Goal: Participate in discussion: Engage in conversation with other users on a specific topic

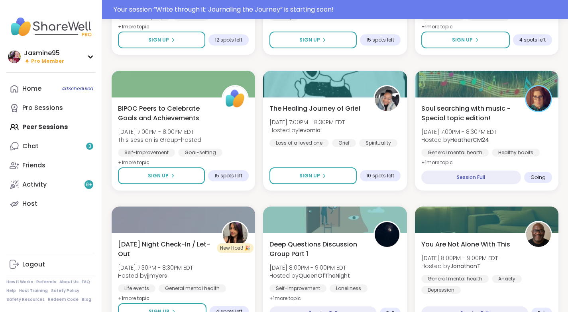
scroll to position [1283, 0]
click at [36, 146] on div "Chat 3" at bounding box center [30, 146] width 16 height 9
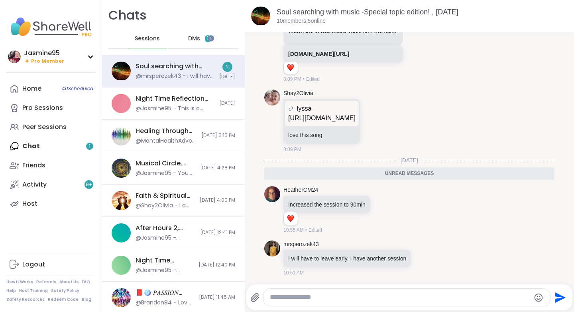
click at [298, 298] on textarea "Type your message" at bounding box center [400, 297] width 260 height 8
type textarea "*"
type textarea "**********"
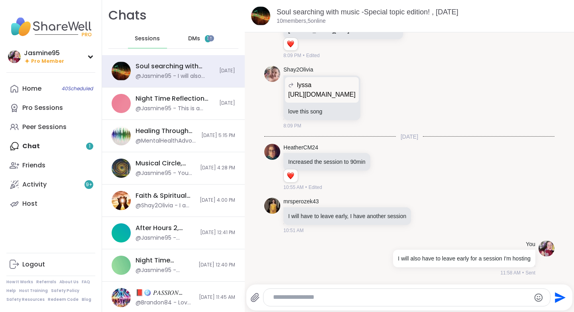
click at [207, 37] on span "1" at bounding box center [208, 38] width 2 height 7
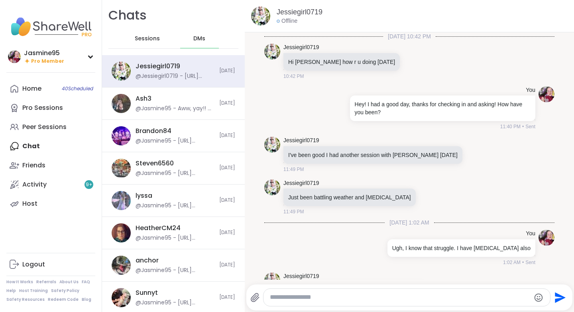
scroll to position [5320, 0]
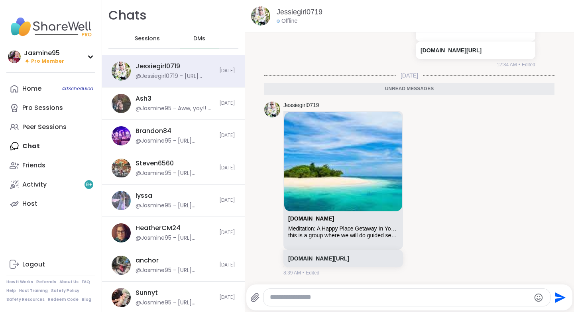
click at [45, 133] on link "Peer Sessions" at bounding box center [50, 126] width 89 height 19
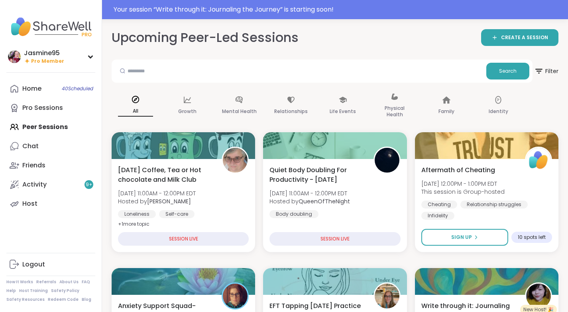
click at [302, 7] on div "Your session “ Write through it: Journaling the Journey ” is starting soon!" at bounding box center [339, 10] width 450 height 10
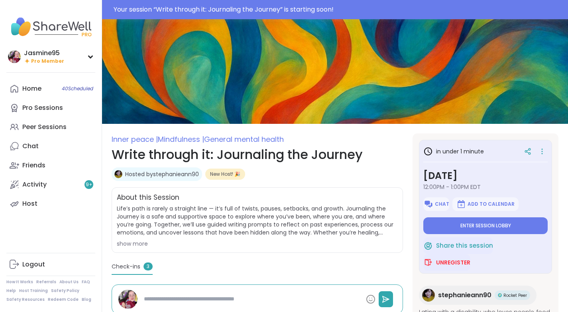
click at [482, 227] on span "Enter session lobby" at bounding box center [486, 225] width 51 height 6
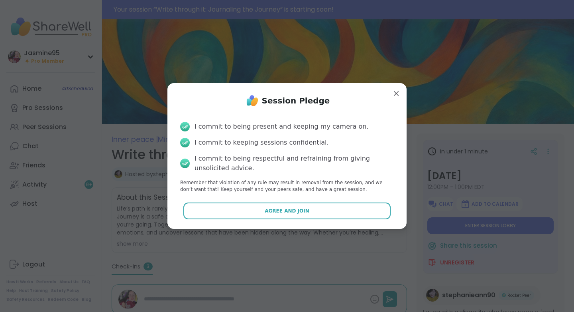
click at [290, 209] on span "Agree and Join" at bounding box center [287, 210] width 45 height 7
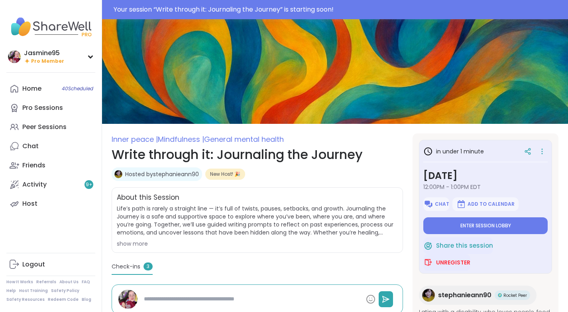
type textarea "*"
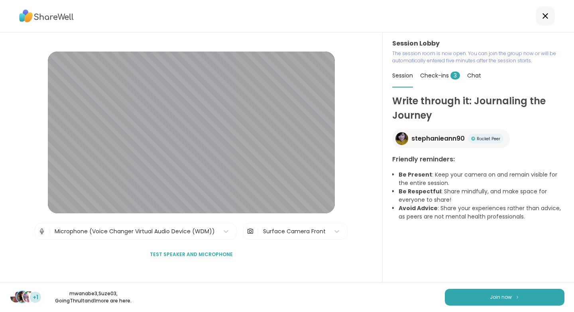
click at [525, 300] on button "Join now" at bounding box center [505, 296] width 120 height 17
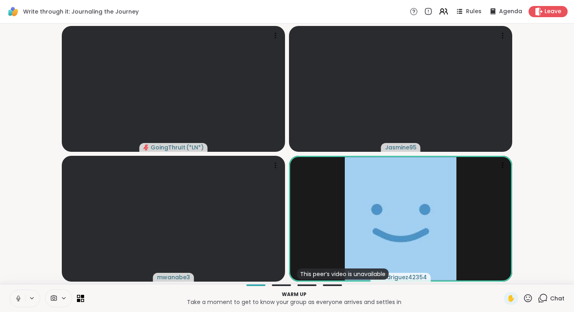
click at [16, 297] on icon at bounding box center [18, 297] width 7 height 7
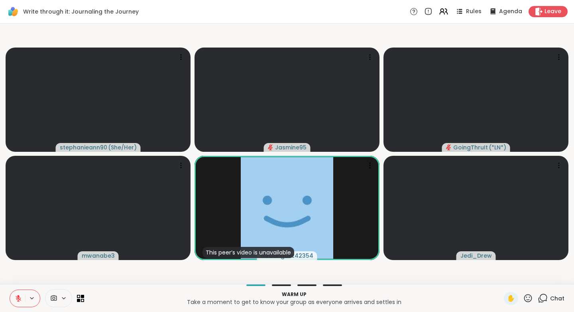
click at [17, 298] on icon at bounding box center [18, 297] width 7 height 7
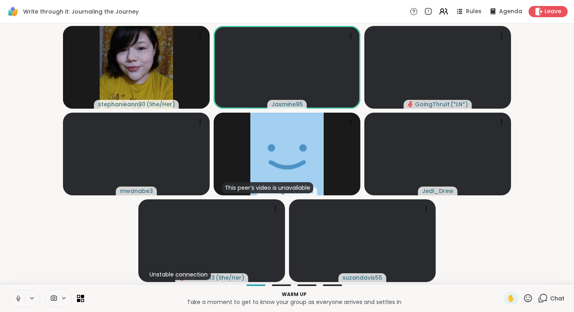
click at [523, 298] on icon at bounding box center [528, 298] width 10 height 10
click at [501, 280] on span "❤️" at bounding box center [505, 277] width 8 height 10
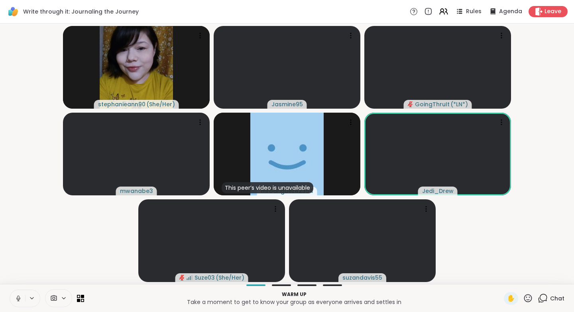
click at [543, 298] on icon at bounding box center [543, 298] width 10 height 10
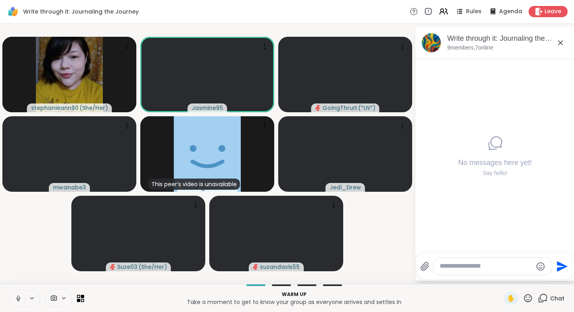
click at [454, 266] on textarea "Type your message" at bounding box center [486, 266] width 93 height 8
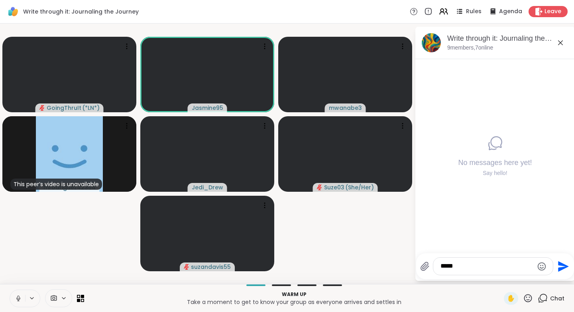
type textarea "*****"
click at [15, 298] on icon at bounding box center [18, 297] width 7 height 7
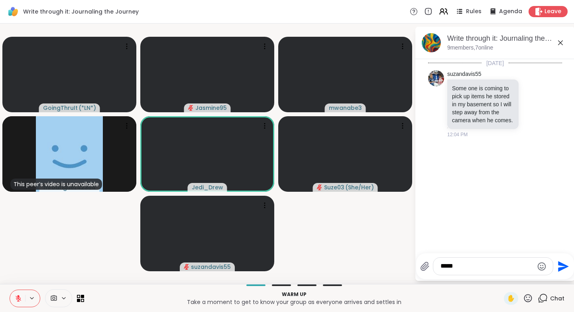
click at [24, 294] on button at bounding box center [17, 298] width 15 height 17
click at [538, 106] on icon at bounding box center [541, 104] width 7 height 10
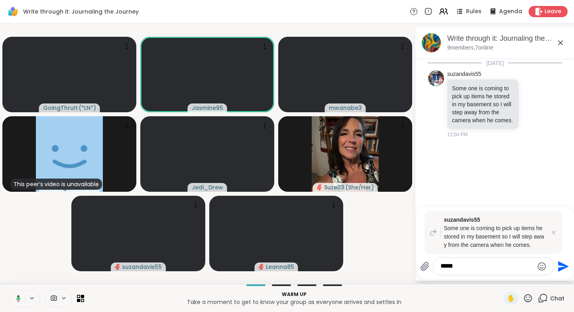
click at [457, 265] on textarea "*****" at bounding box center [487, 266] width 93 height 8
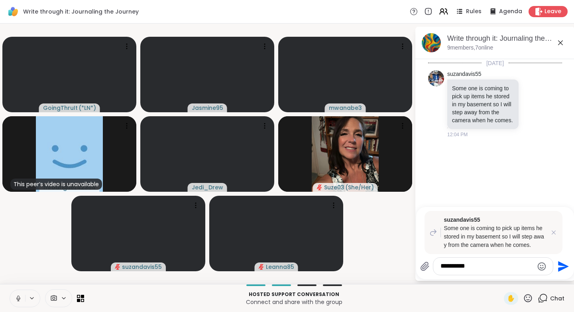
type textarea "**********"
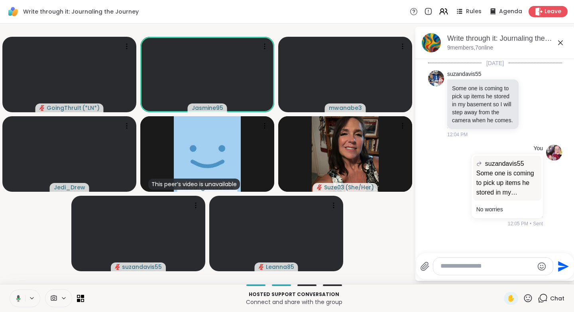
click at [470, 6] on div "Rules Agenda Leave" at bounding box center [489, 11] width 158 height 11
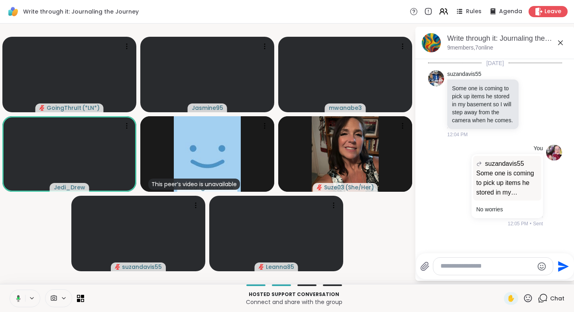
click at [473, 9] on span "Rules" at bounding box center [474, 12] width 16 height 8
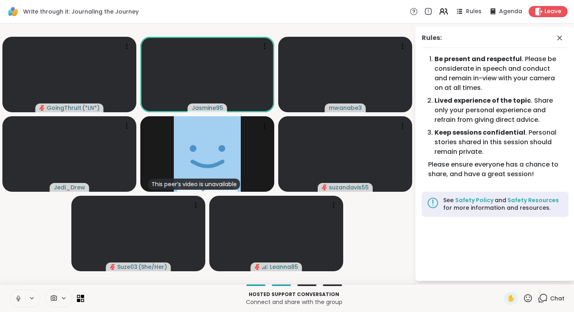
click at [556, 296] on span "Chat" at bounding box center [558, 298] width 14 height 8
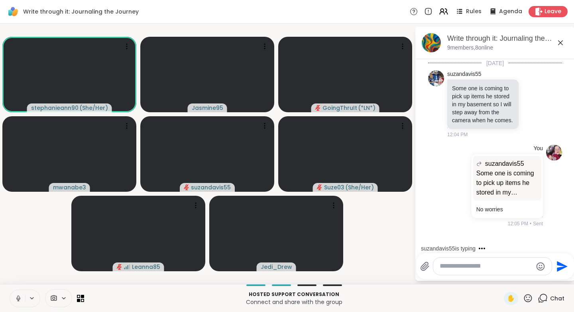
click at [524, 298] on icon at bounding box center [528, 298] width 10 height 10
click at [501, 276] on span "❤️" at bounding box center [505, 277] width 8 height 10
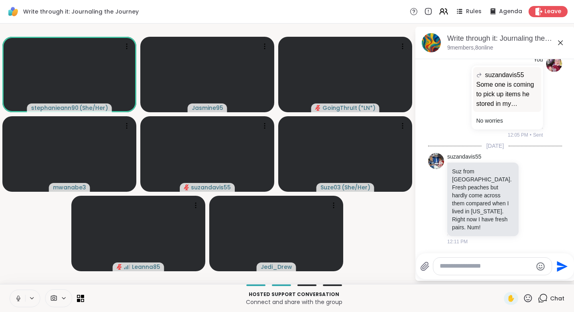
click at [508, 295] on span "✋" at bounding box center [511, 298] width 8 height 10
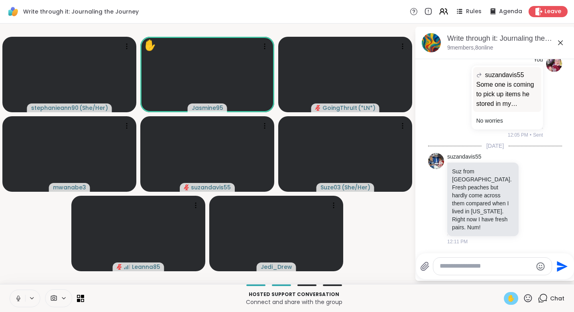
click at [511, 295] on div "✋" at bounding box center [511, 298] width 14 height 13
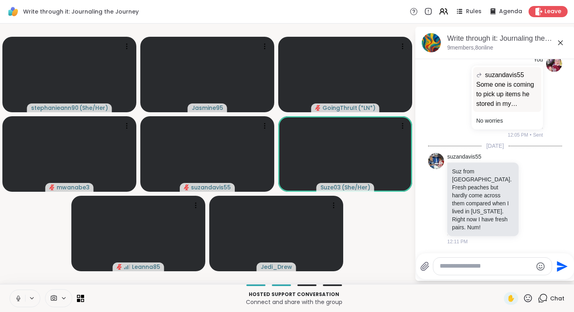
click at [525, 294] on icon at bounding box center [529, 298] width 8 height 8
click at [501, 278] on span "❤️" at bounding box center [505, 277] width 8 height 10
click at [525, 299] on icon at bounding box center [528, 298] width 10 height 10
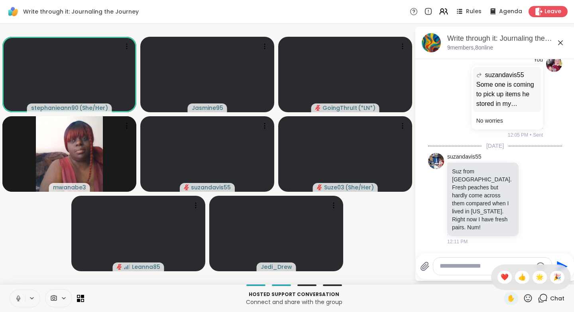
click at [519, 278] on span "👍" at bounding box center [523, 277] width 8 height 10
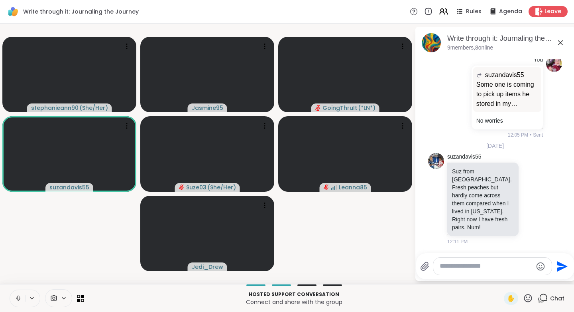
click at [523, 298] on icon at bounding box center [528, 298] width 10 height 10
click at [501, 278] on span "❤️" at bounding box center [505, 277] width 8 height 10
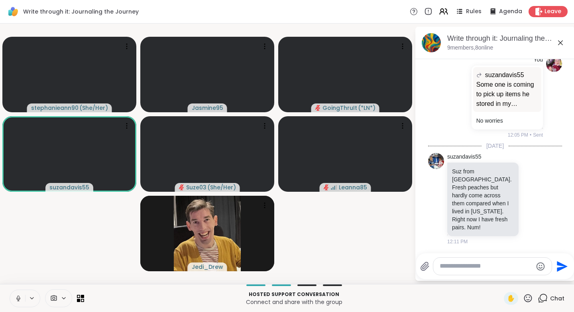
click at [525, 300] on icon at bounding box center [528, 298] width 10 height 10
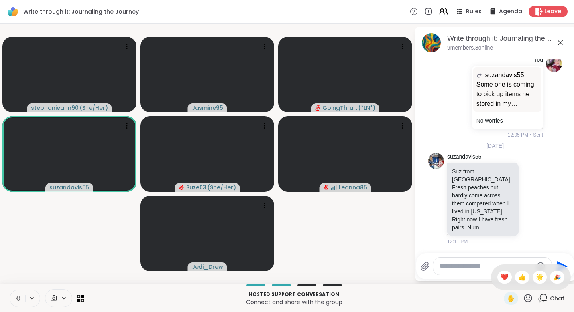
click at [501, 278] on span "❤️" at bounding box center [505, 277] width 8 height 10
click at [523, 298] on icon at bounding box center [528, 298] width 10 height 10
click at [519, 277] on span "👍" at bounding box center [523, 277] width 8 height 10
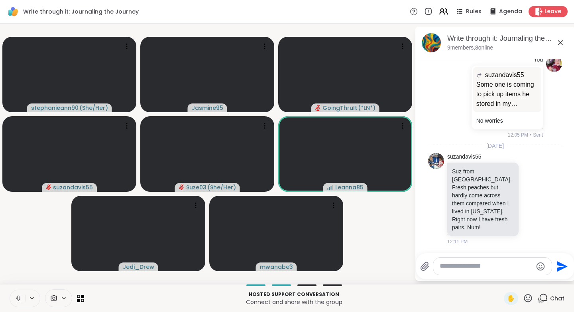
click at [526, 296] on icon at bounding box center [529, 298] width 8 height 8
click at [554, 275] on span "🎉" at bounding box center [558, 277] width 8 height 10
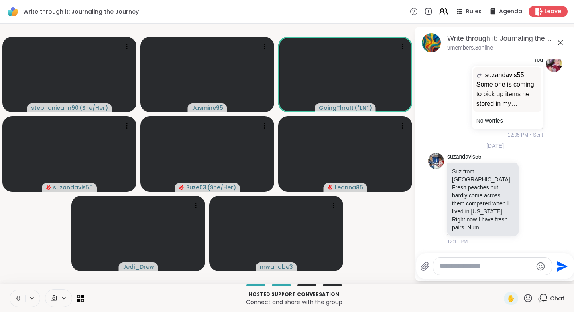
click at [523, 297] on icon at bounding box center [528, 298] width 10 height 10
click at [502, 277] on div "❤️" at bounding box center [505, 276] width 14 height 13
click at [523, 297] on icon at bounding box center [528, 298] width 10 height 10
click at [519, 273] on span "👍" at bounding box center [523, 277] width 8 height 10
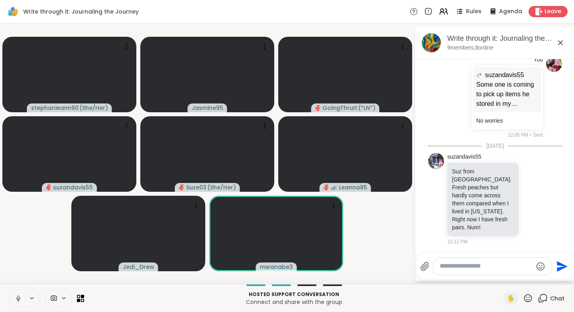
click at [523, 298] on icon at bounding box center [528, 298] width 10 height 10
click at [519, 276] on span "👍" at bounding box center [523, 277] width 8 height 10
click at [523, 298] on icon at bounding box center [528, 298] width 10 height 10
click at [501, 278] on span "❤️" at bounding box center [505, 277] width 8 height 10
click at [523, 296] on icon at bounding box center [528, 298] width 10 height 10
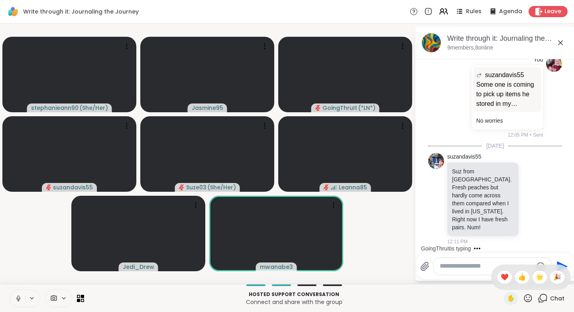
click at [519, 277] on span "👍" at bounding box center [523, 277] width 8 height 10
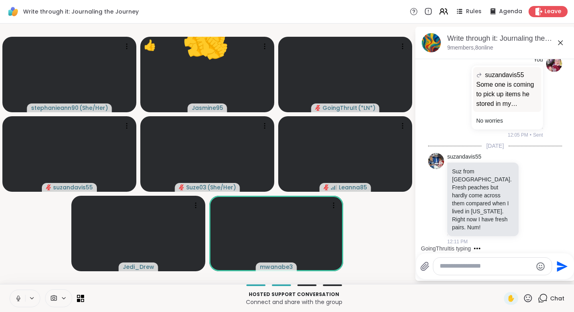
scroll to position [147, 0]
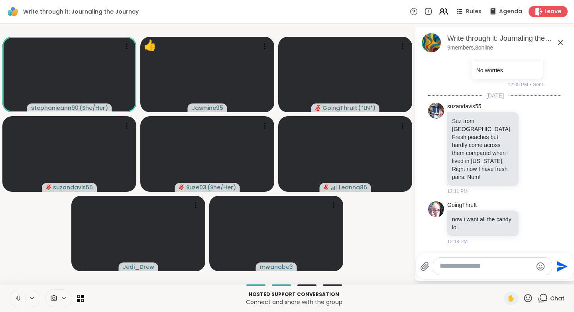
click at [15, 300] on icon at bounding box center [18, 297] width 7 height 7
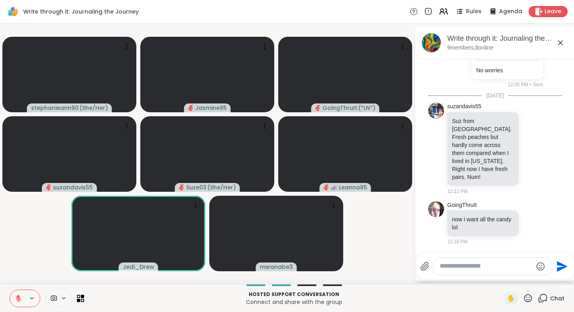
click at [18, 296] on icon at bounding box center [18, 295] width 2 height 3
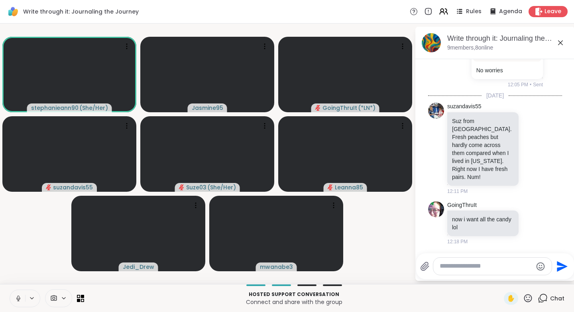
click at [17, 297] on icon at bounding box center [18, 297] width 7 height 7
click at [526, 298] on icon at bounding box center [528, 298] width 10 height 10
click at [501, 278] on span "❤️" at bounding box center [505, 277] width 8 height 10
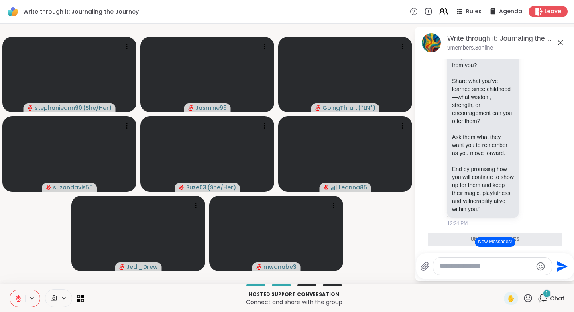
scroll to position [481, 0]
click at [453, 265] on textarea "Type your message" at bounding box center [486, 266] width 93 height 8
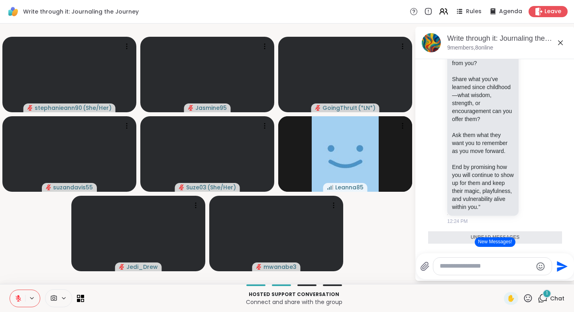
type textarea "*"
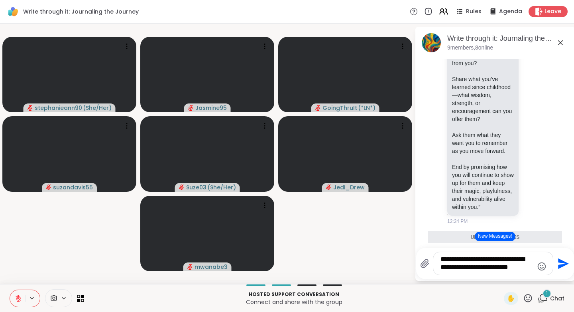
type textarea "**********"
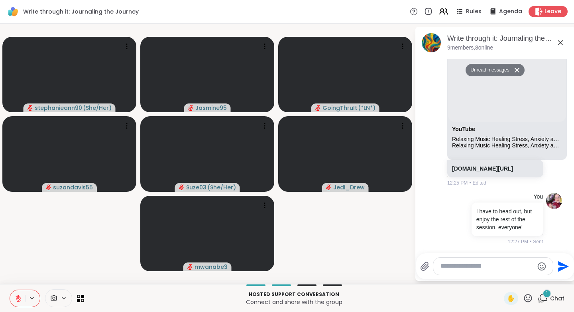
scroll to position [779, 0]
click at [551, 8] on span "Leave" at bounding box center [553, 12] width 17 height 8
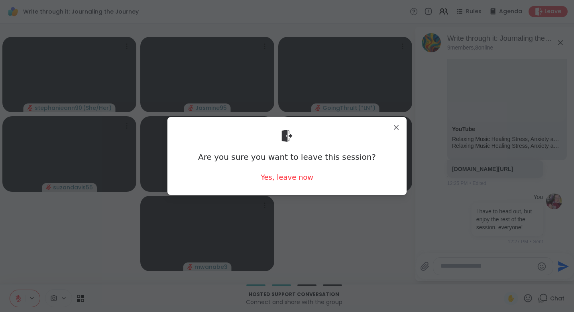
click at [284, 182] on div "Yes, leave now" at bounding box center [287, 177] width 53 height 10
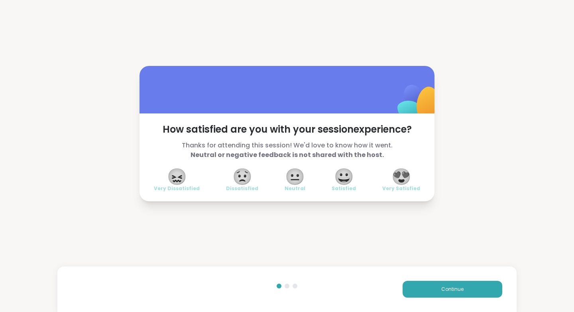
click at [402, 184] on span "😍" at bounding box center [402, 176] width 20 height 14
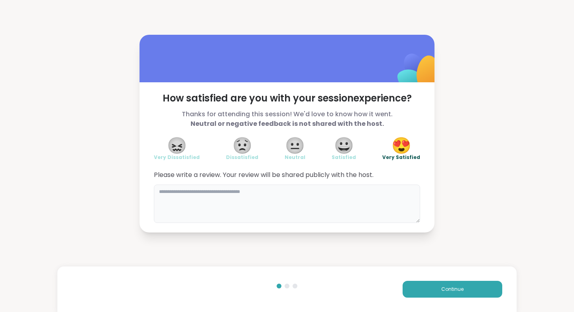
click at [188, 194] on textarea at bounding box center [287, 203] width 266 height 38
type textarea "**********"
click at [475, 293] on button "Continue" at bounding box center [453, 288] width 100 height 17
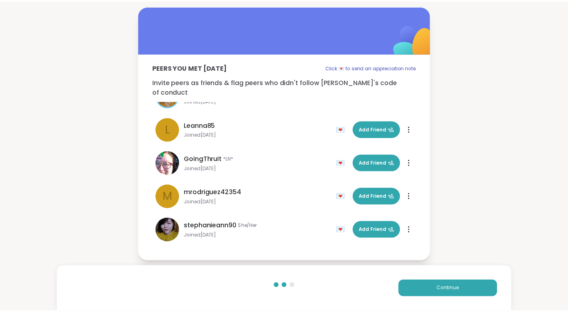
scroll to position [124, 0]
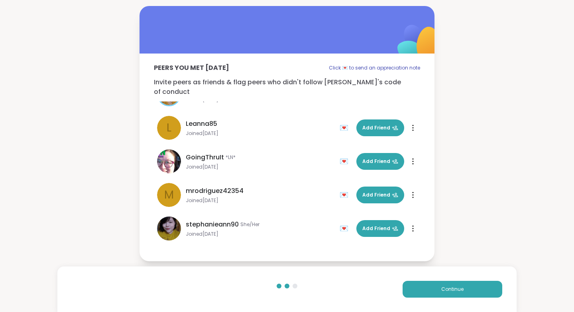
click at [422, 294] on button "Continue" at bounding box center [453, 288] width 100 height 17
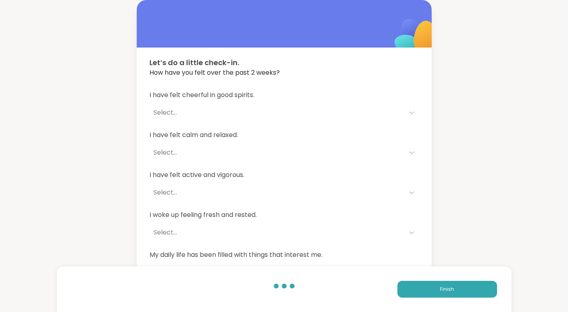
click at [448, 290] on span "Finish" at bounding box center [447, 288] width 14 height 7
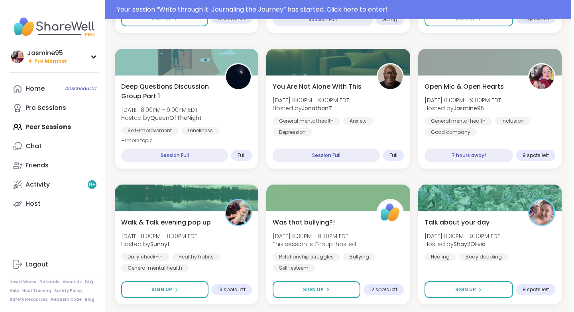
scroll to position [1306, 0]
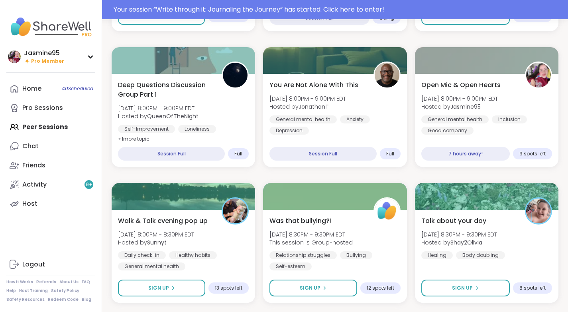
click at [463, 95] on span "[DATE] 8:00PM - 9:00PM EDT" at bounding box center [460, 99] width 77 height 8
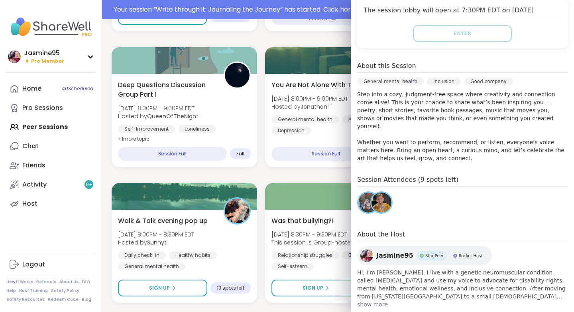
scroll to position [177, 0]
